Goal: Task Accomplishment & Management: Use online tool/utility

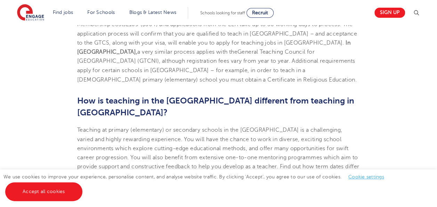
scroll to position [578, 0]
click at [110, 172] on link "UK and Canada here!" at bounding box center [182, 175] width 145 height 6
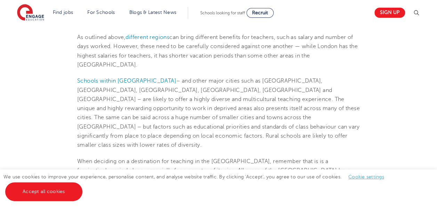
scroll to position [1379, 0]
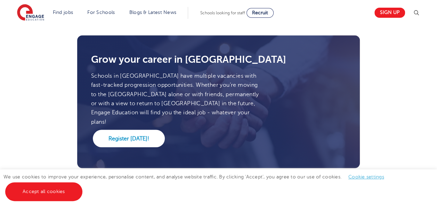
scroll to position [594, 0]
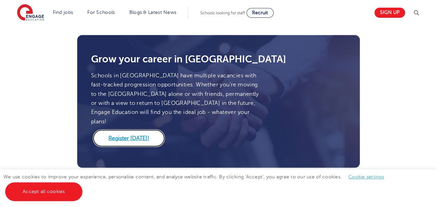
click at [124, 129] on link "Register today!" at bounding box center [129, 137] width 72 height 17
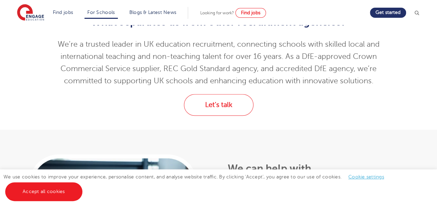
scroll to position [228, 0]
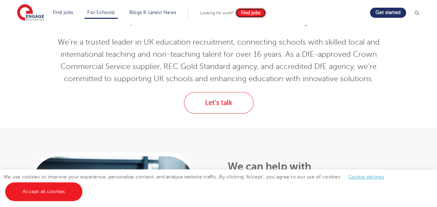
click at [254, 12] on span "Find jobs" at bounding box center [250, 12] width 19 height 5
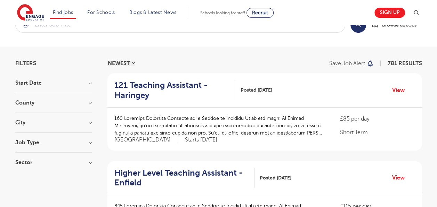
scroll to position [26, 0]
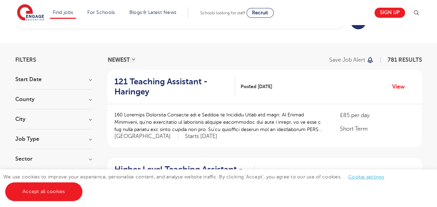
click at [82, 121] on h3 "City" at bounding box center [53, 119] width 76 height 6
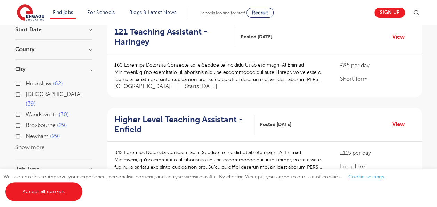
scroll to position [78, 0]
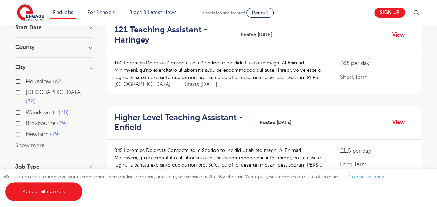
click at [27, 142] on button "Show more" at bounding box center [30, 145] width 30 height 6
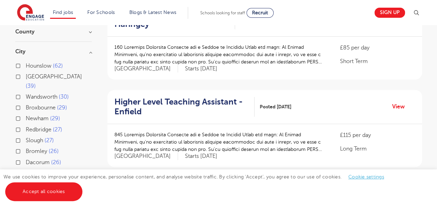
scroll to position [91, 0]
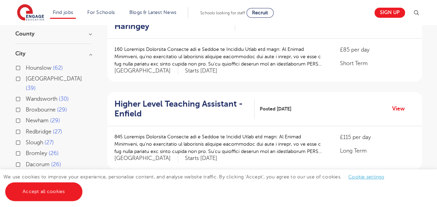
click at [26, 94] on label "Wandsworth 30" at bounding box center [47, 98] width 43 height 9
click at [26, 96] on input "Wandsworth 30" at bounding box center [28, 98] width 5 height 5
checkbox input "true"
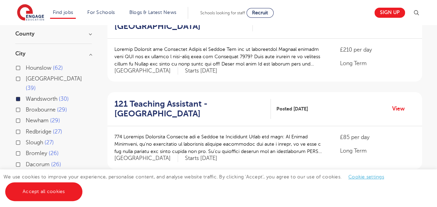
click at [26, 116] on label "Newham 29" at bounding box center [43, 120] width 34 height 9
click at [26, 117] on input "Newham 29" at bounding box center [28, 119] width 5 height 5
checkbox input "true"
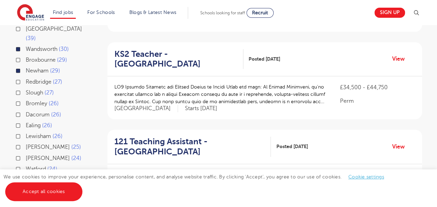
scroll to position [141, 0]
click at [17, 120] on div "Ealing 26" at bounding box center [53, 125] width 76 height 11
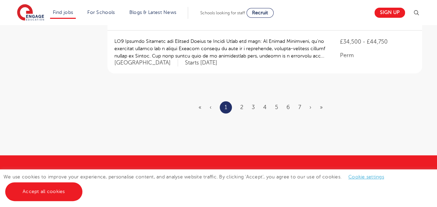
scroll to position [897, 0]
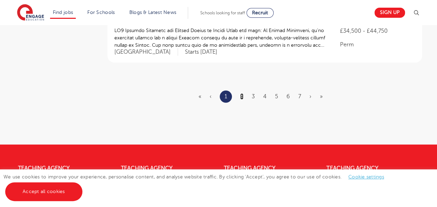
click at [241, 93] on link "2" at bounding box center [241, 96] width 3 height 6
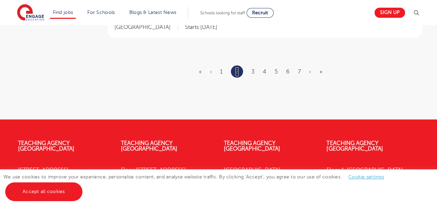
scroll to position [915, 0]
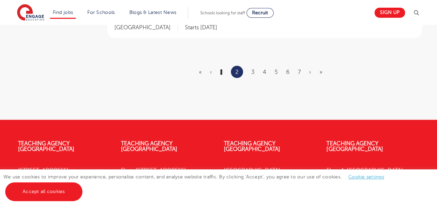
click at [221, 69] on link "1" at bounding box center [221, 72] width 2 height 6
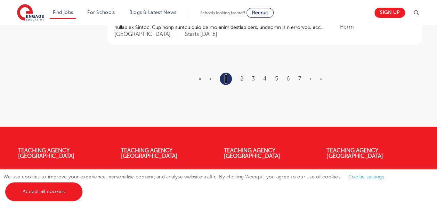
scroll to position [0, 0]
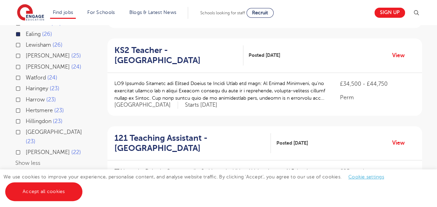
scroll to position [235, 0]
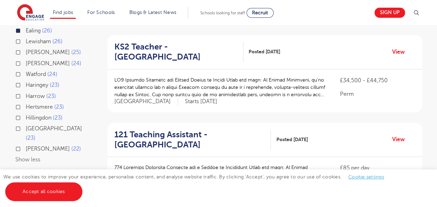
click at [185, 98] on p "Starts October 2025" at bounding box center [201, 101] width 32 height 7
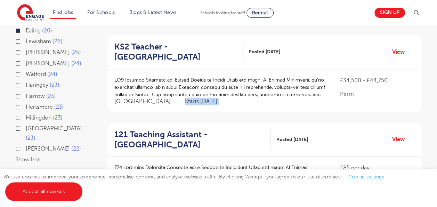
click at [185, 98] on p "Starts October 2025" at bounding box center [201, 101] width 32 height 7
click at [113, 51] on div "KS2 Teacher - Newham Posted 16/09/25 View" at bounding box center [264, 52] width 315 height 34
